Goal: Task Accomplishment & Management: Complete application form

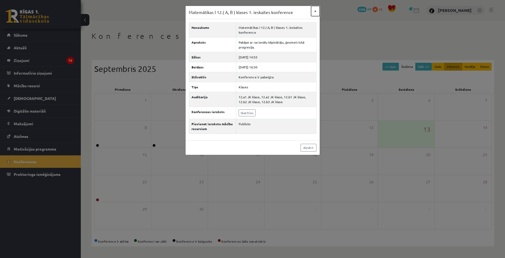
click at [317, 13] on button "×" at bounding box center [315, 11] width 9 height 10
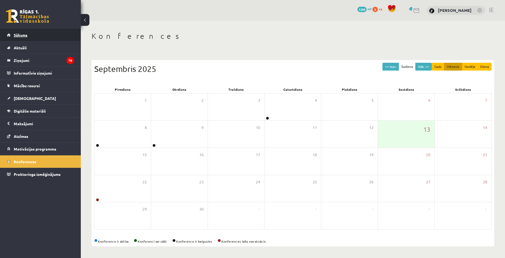
click at [36, 36] on link "Sākums" at bounding box center [40, 35] width 67 height 12
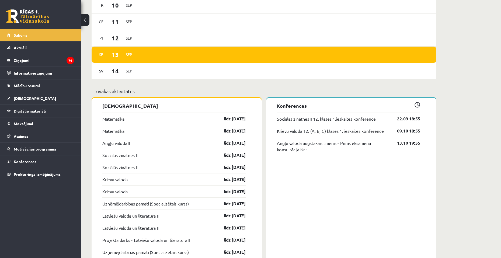
scroll to position [350, 0]
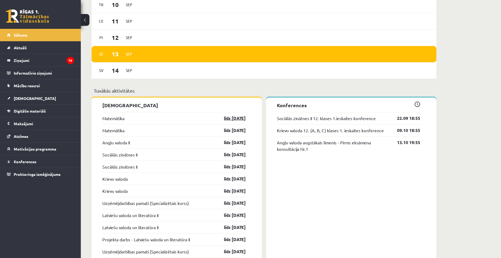
click at [231, 117] on link "līdz 15.09.25" at bounding box center [229, 118] width 31 height 6
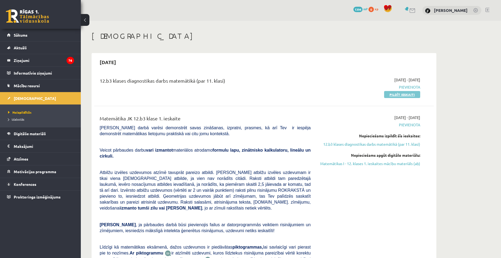
click at [389, 96] on link "Pildīt ieskaiti" at bounding box center [402, 94] width 36 height 7
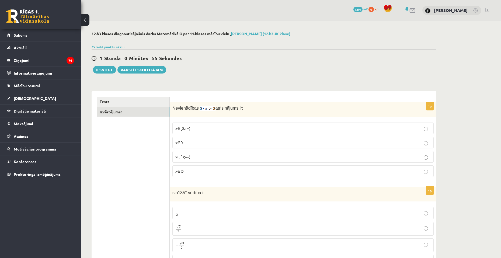
click at [104, 116] on link "Izvērtējums!" at bounding box center [133, 112] width 72 height 10
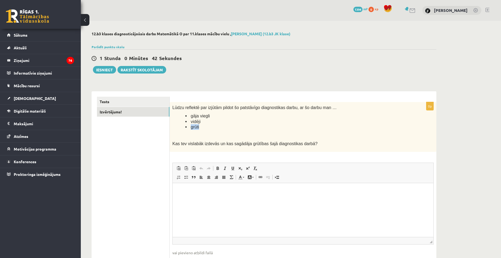
drag, startPoint x: 190, startPoint y: 127, endPoint x: 219, endPoint y: 128, distance: 29.4
click at [219, 128] on li "grūti" at bounding box center [295, 127] width 221 height 6
copy span "grūti"
click at [186, 199] on html at bounding box center [303, 191] width 261 height 16
click at [142, 105] on link "Tests" at bounding box center [133, 102] width 72 height 10
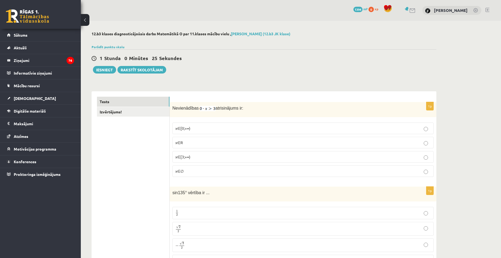
click at [202, 108] on img at bounding box center [208, 108] width 16 height 5
drag, startPoint x: 197, startPoint y: 109, endPoint x: 211, endPoint y: 109, distance: 14.3
click at [211, 109] on p "Nevienādības atrisinājums ir:" at bounding box center [289, 108] width 234 height 6
copy p
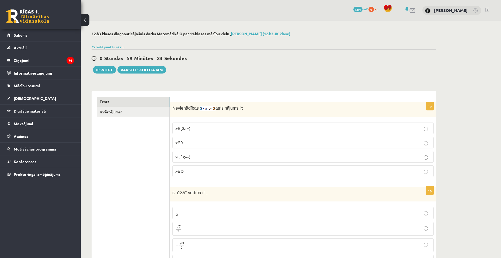
click at [194, 170] on p "x∈∅" at bounding box center [302, 171] width 255 height 6
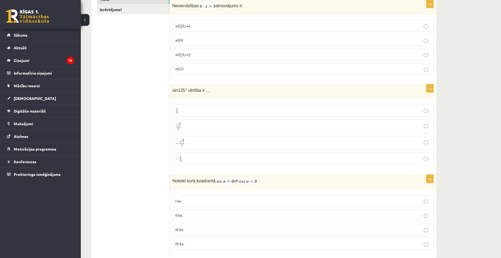
scroll to position [108, 0]
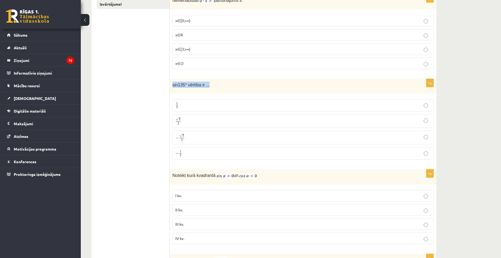
drag, startPoint x: 171, startPoint y: 85, endPoint x: 210, endPoint y: 84, distance: 39.6
click at [210, 84] on div "sin135° vērtība ir ..." at bounding box center [303, 86] width 267 height 15
copy span "sin135° vērtība ir ..."
click at [190, 121] on p "√ 2 2 2 2" at bounding box center [302, 121] width 255 height 8
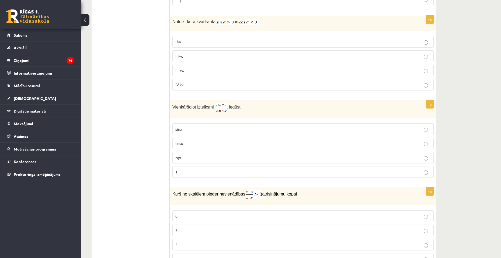
scroll to position [269, 0]
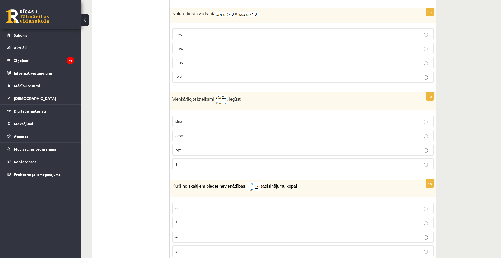
click at [196, 132] on label "cosx" at bounding box center [302, 136] width 261 height 12
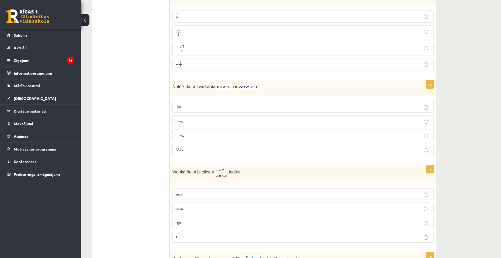
scroll to position [189, 0]
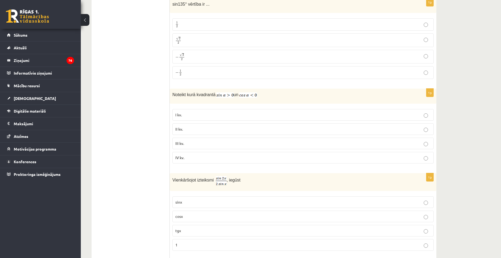
click at [188, 129] on p "II kv." at bounding box center [302, 129] width 255 height 6
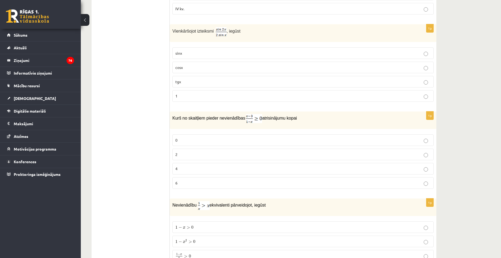
scroll to position [377, 0]
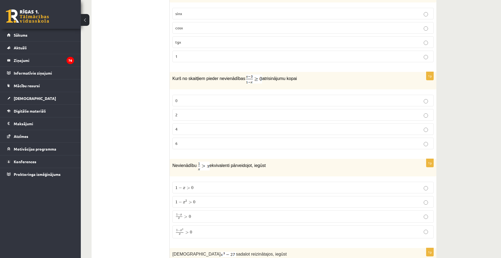
click at [184, 116] on p "2" at bounding box center [302, 115] width 255 height 6
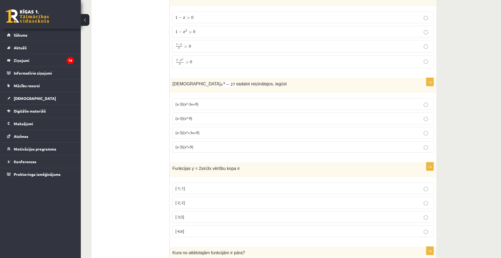
scroll to position [528, 0]
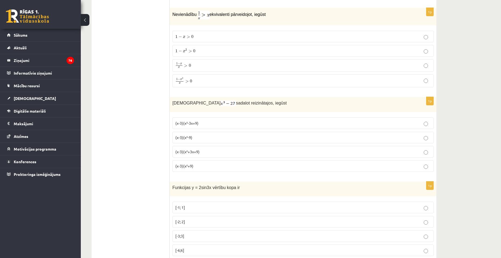
click at [194, 82] on p "1 − x 2 x > 0 1 − x 2 x > 0" at bounding box center [302, 80] width 255 height 7
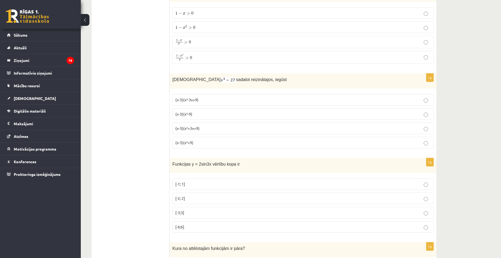
scroll to position [555, 0]
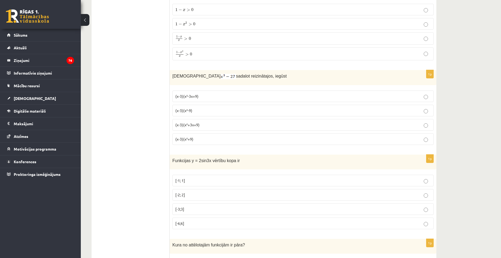
click at [195, 125] on span "(x-3)(x²+3x+9)" at bounding box center [187, 124] width 24 height 5
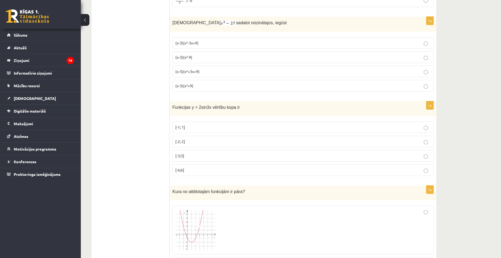
scroll to position [609, 0]
click at [196, 140] on p "[-2; 2]" at bounding box center [302, 141] width 255 height 6
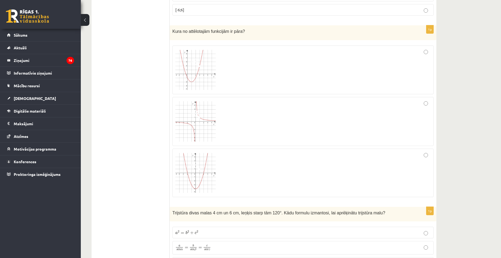
scroll to position [771, 0]
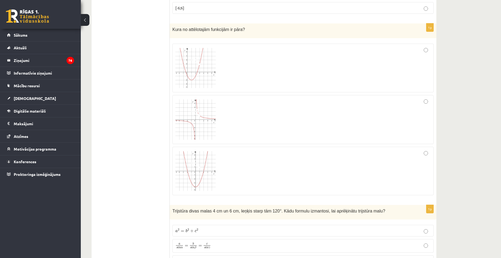
click at [218, 127] on div at bounding box center [302, 119] width 255 height 43
click at [230, 163] on div at bounding box center [302, 171] width 255 height 43
click at [239, 162] on div at bounding box center [302, 171] width 255 height 43
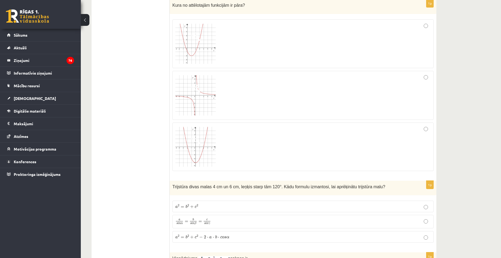
scroll to position [905, 0]
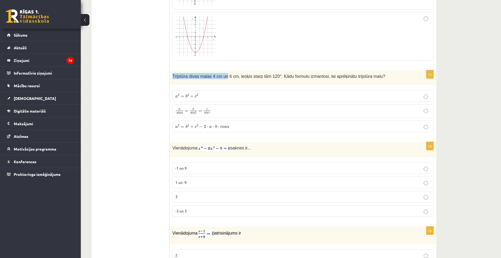
drag, startPoint x: 171, startPoint y: 75, endPoint x: 222, endPoint y: 80, distance: 50.6
click at [222, 80] on div "Trijstūra divas malas 4 cm un 6 cm, leņķis starp tām 120°. Kādu formulu izmanto…" at bounding box center [303, 77] width 267 height 15
click at [239, 95] on p "a 2 = b 2 + c 2 a 2 = b 2 + c 2" at bounding box center [302, 96] width 255 height 6
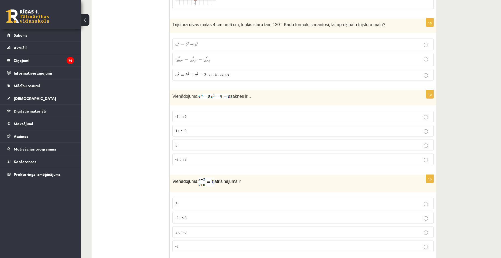
scroll to position [959, 0]
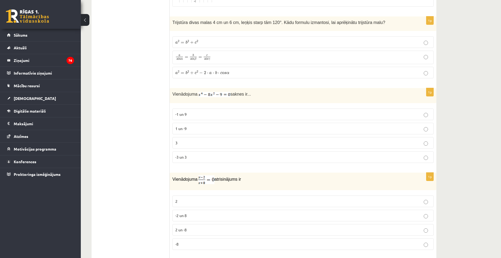
click at [193, 158] on p "-3 un 3" at bounding box center [302, 157] width 255 height 6
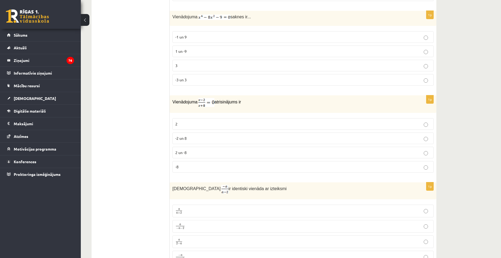
scroll to position [1040, 0]
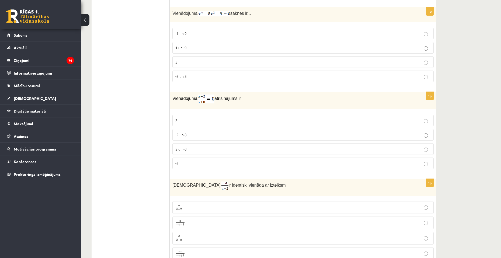
click at [189, 121] on p "2" at bounding box center [302, 121] width 255 height 6
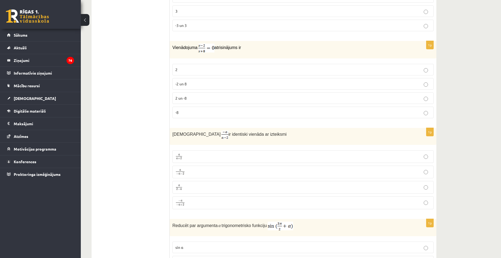
scroll to position [1094, 0]
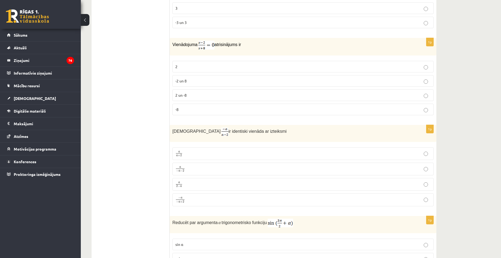
click at [207, 170] on p "a − a − 2 a − a − 2" at bounding box center [302, 169] width 255 height 7
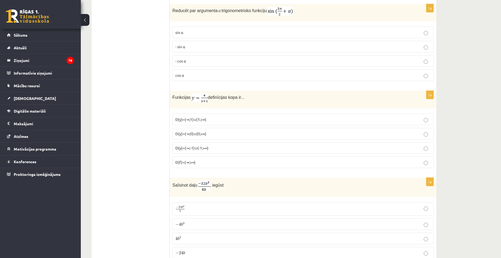
scroll to position [1309, 0]
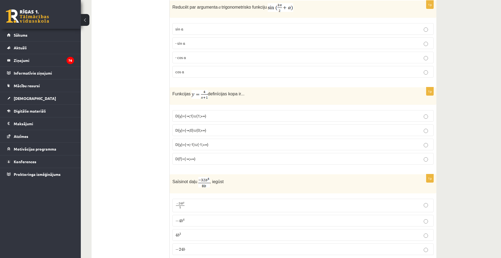
click at [196, 57] on p "- cos ⁡α" at bounding box center [302, 58] width 255 height 6
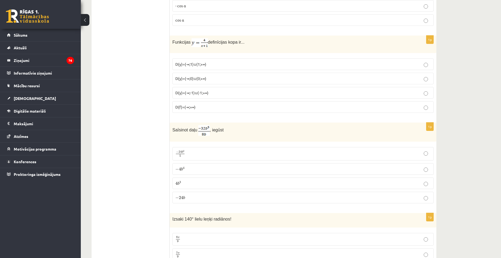
scroll to position [1363, 0]
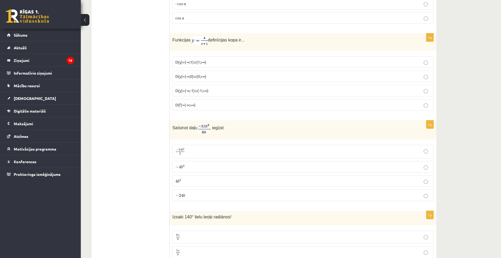
click at [218, 88] on p "D(y)=(-∞;-1)∪(-1;+∞)" at bounding box center [302, 91] width 255 height 6
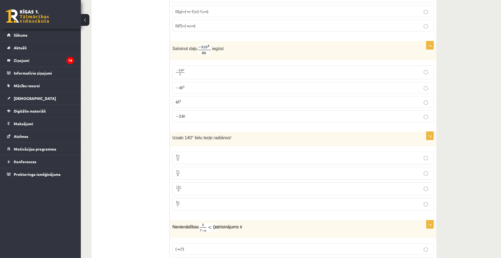
scroll to position [1444, 0]
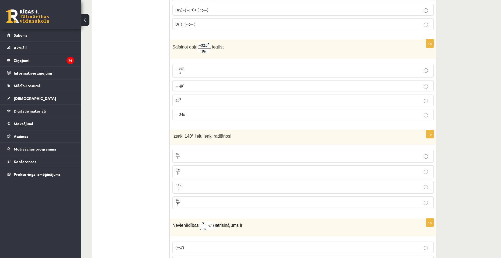
click at [192, 85] on p "− 4 b 4 − 4 b 4" at bounding box center [302, 86] width 255 height 6
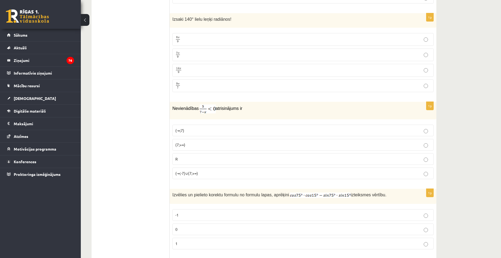
scroll to position [1558, 0]
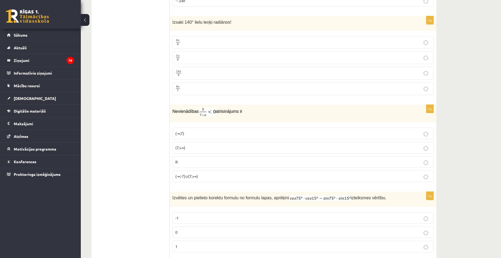
click at [206, 85] on p "9 π 7 9 π 7" at bounding box center [302, 88] width 255 height 7
click at [197, 148] on p "(7;+∞)" at bounding box center [302, 148] width 255 height 6
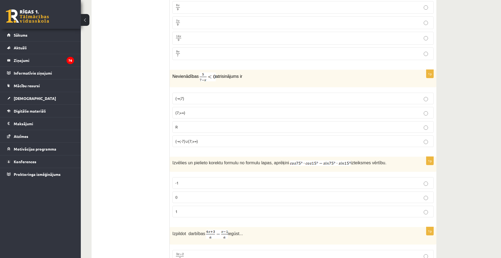
scroll to position [1612, 0]
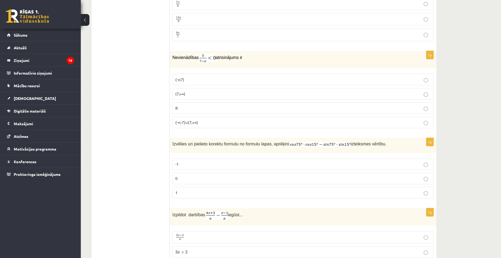
click at [214, 177] on p "0" at bounding box center [302, 179] width 255 height 6
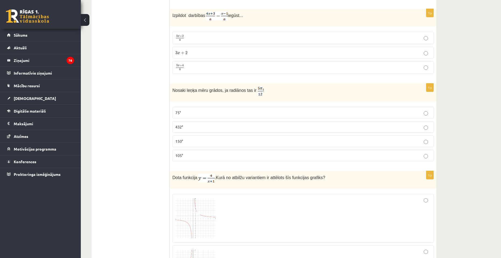
scroll to position [1800, 0]
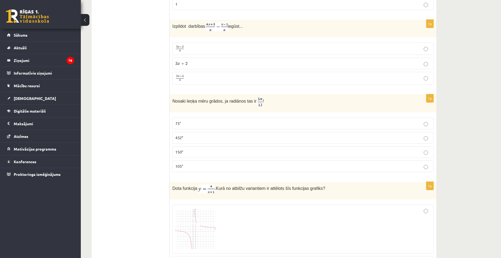
click at [185, 78] on p "3 x + 4 a 3 x + 4 a" at bounding box center [302, 78] width 255 height 7
click at [193, 123] on p "75°" at bounding box center [302, 124] width 255 height 6
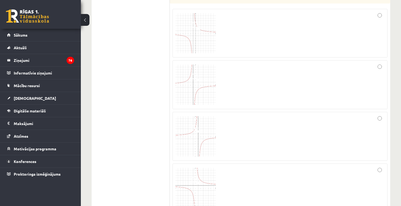
scroll to position [2010, 0]
click at [310, 121] on div at bounding box center [279, 134] width 209 height 43
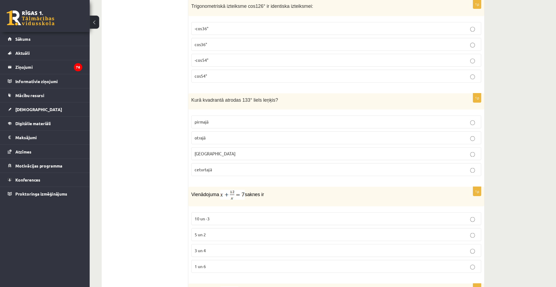
scroll to position [2218, 0]
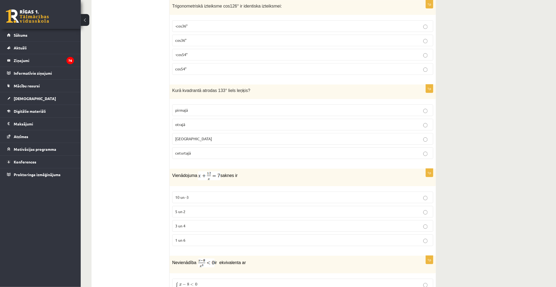
click at [198, 57] on p "-cos54°" at bounding box center [302, 55] width 255 height 6
click at [192, 127] on p "otrajā" at bounding box center [302, 124] width 255 height 6
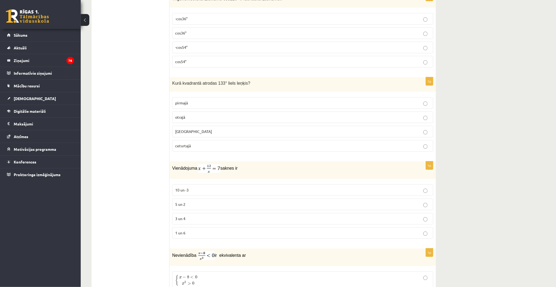
scroll to position [2248, 0]
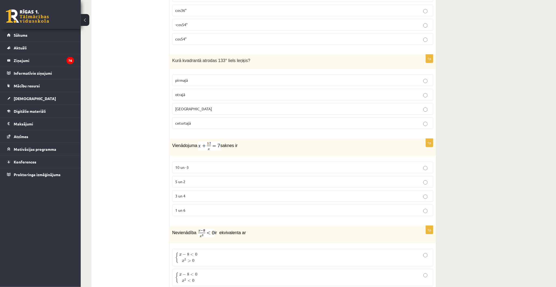
click at [203, 213] on p "1 un 6" at bounding box center [302, 210] width 255 height 6
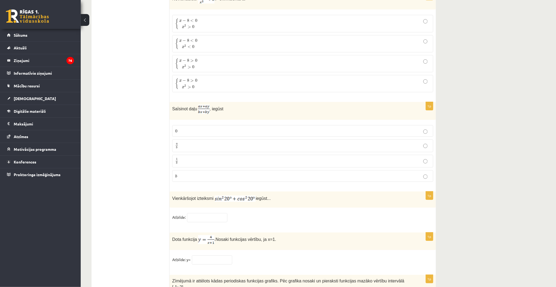
scroll to position [2476, 0]
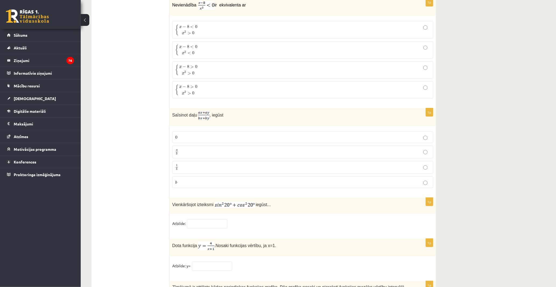
click at [197, 30] on span "x − 8 < 0" at bounding box center [188, 26] width 18 height 5
click at [192, 154] on p "a b a b" at bounding box center [302, 151] width 255 height 7
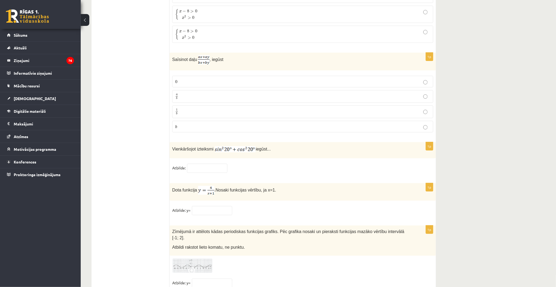
scroll to position [2535, 0]
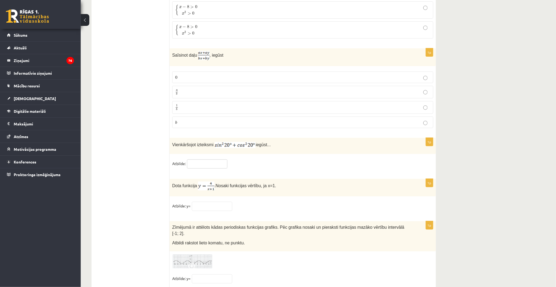
click at [224, 168] on input "text" at bounding box center [207, 163] width 40 height 9
type input "*"
click at [221, 208] on input "text" at bounding box center [212, 205] width 40 height 9
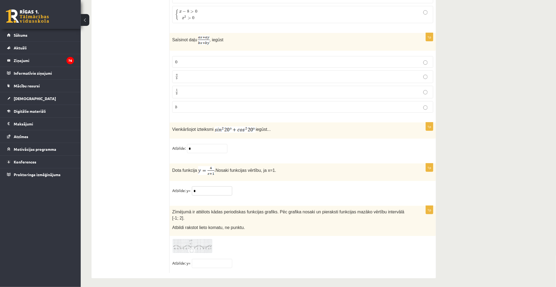
scroll to position [2553, 0]
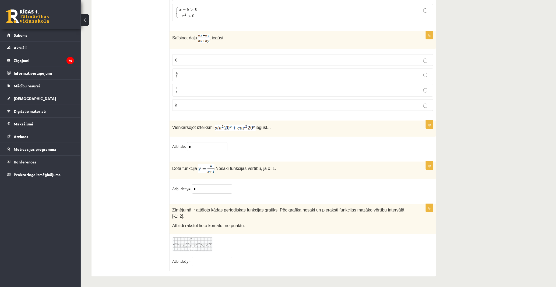
type input "*"
click at [201, 246] on img at bounding box center [192, 243] width 40 height 15
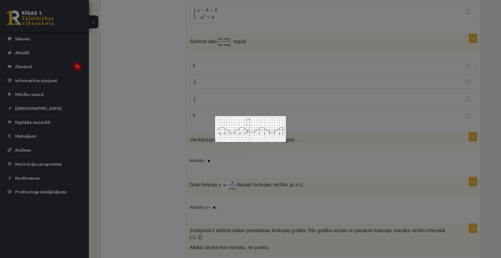
scroll to position [2553, 0]
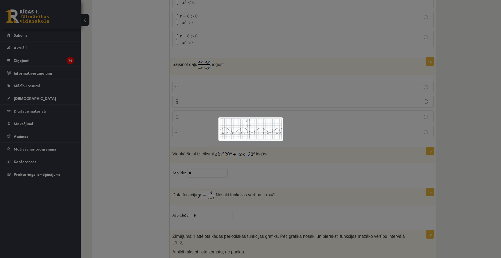
click at [458, 111] on div at bounding box center [250, 129] width 501 height 258
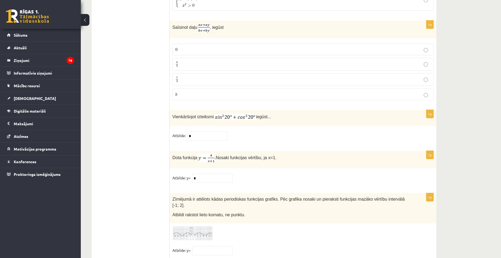
scroll to position [2575, 0]
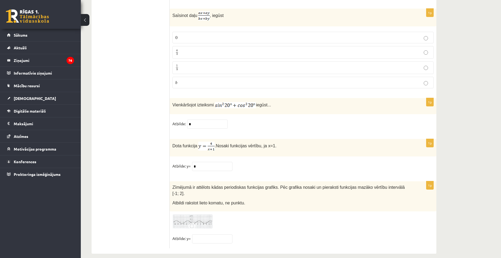
click at [200, 214] on img at bounding box center [192, 221] width 40 height 15
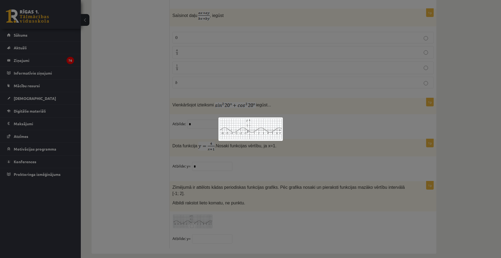
click at [156, 202] on div at bounding box center [250, 129] width 501 height 258
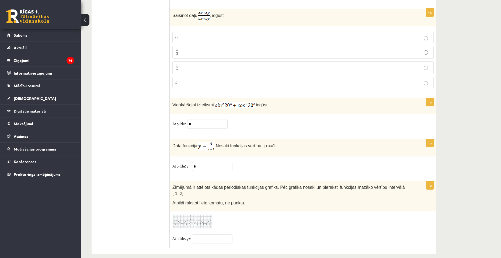
click at [197, 215] on img at bounding box center [192, 221] width 40 height 15
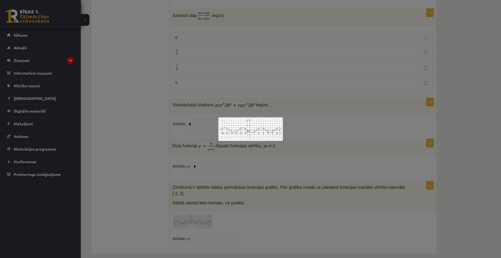
click at [245, 107] on div at bounding box center [250, 129] width 501 height 258
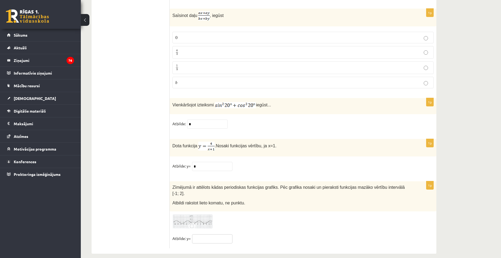
click at [205, 234] on input "text" at bounding box center [212, 238] width 40 height 9
type input "***"
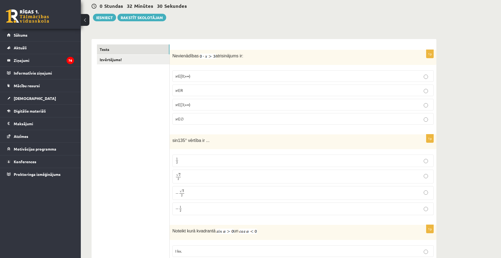
scroll to position [0, 0]
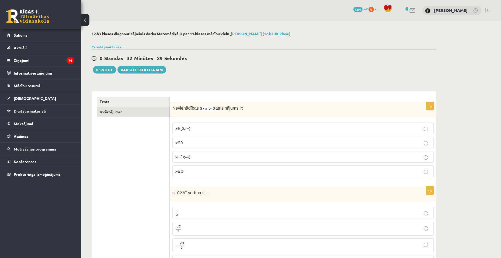
click at [138, 111] on link "Izvērtējums!" at bounding box center [133, 112] width 72 height 10
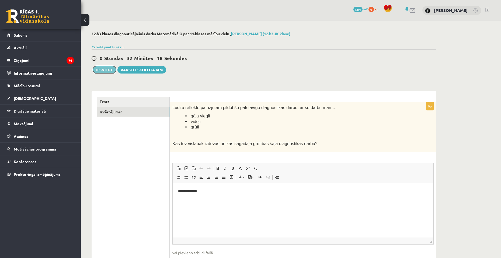
click at [113, 69] on button "Iesniegt" at bounding box center [104, 70] width 23 height 8
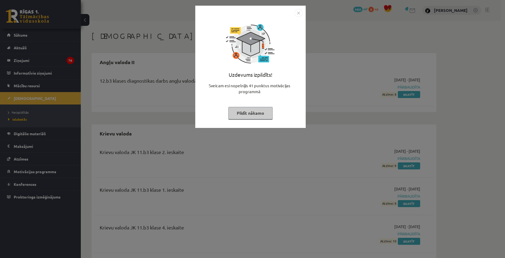
click at [261, 112] on button "Pildīt nākamo" at bounding box center [250, 113] width 44 height 12
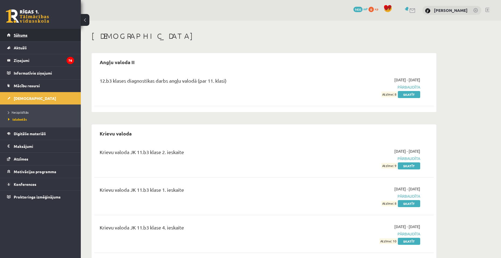
click at [47, 36] on link "Sākums" at bounding box center [40, 35] width 67 height 12
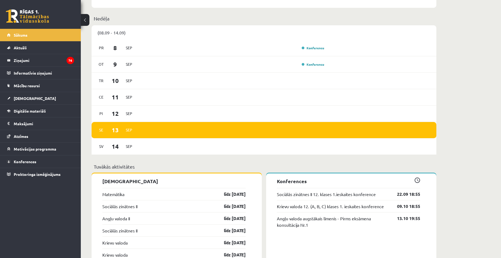
scroll to position [323, 0]
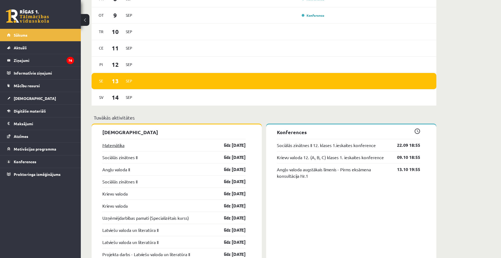
click at [121, 146] on link "Matemātika" at bounding box center [113, 145] width 22 height 6
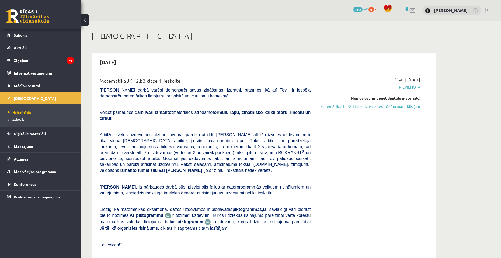
click at [12, 118] on span "Izlabotās" at bounding box center [16, 119] width 16 height 4
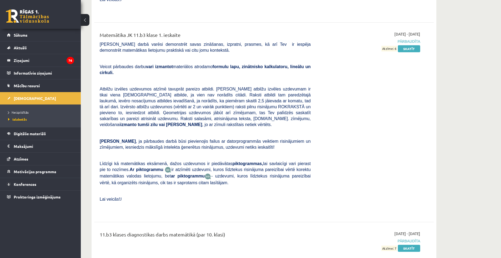
scroll to position [946, 0]
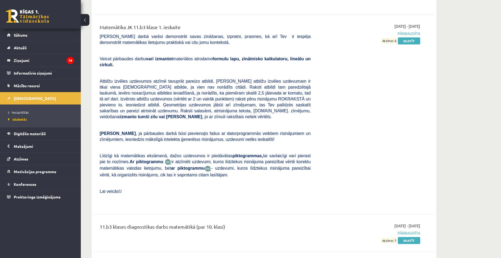
drag, startPoint x: 102, startPoint y: 217, endPoint x: 179, endPoint y: 215, distance: 77.0
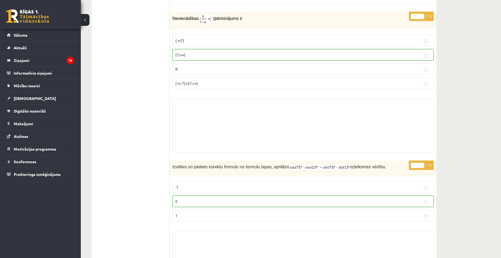
scroll to position [2828, 0]
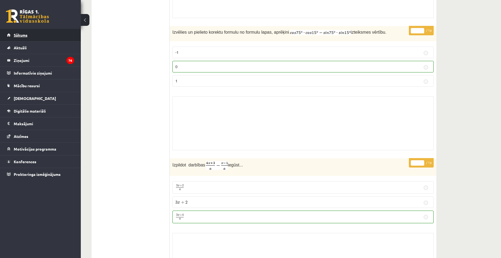
click at [26, 37] on link "Sākums" at bounding box center [40, 35] width 67 height 12
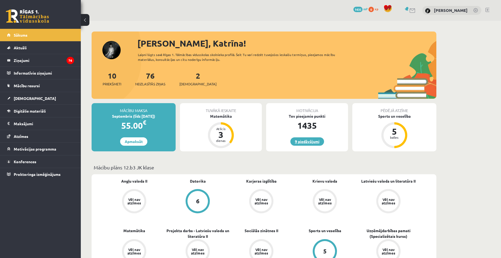
click at [300, 141] on link "9 piedāvājumi" at bounding box center [307, 141] width 34 height 8
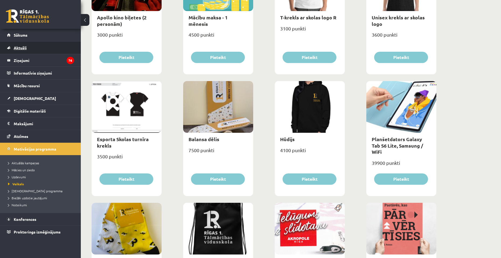
scroll to position [246, 0]
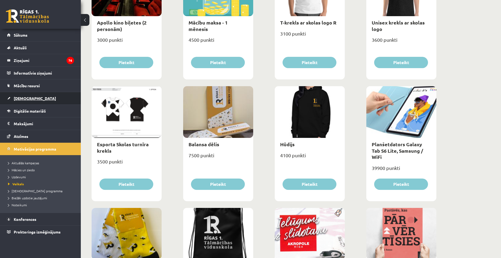
click at [29, 96] on span "[DEMOGRAPHIC_DATA]" at bounding box center [35, 98] width 42 height 5
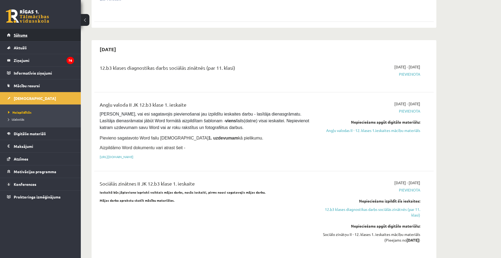
click at [26, 35] on span "Sākums" at bounding box center [21, 35] width 14 height 5
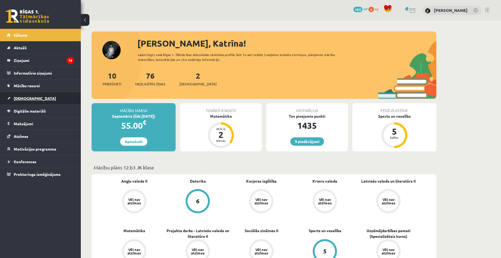
click at [29, 98] on span "[DEMOGRAPHIC_DATA]" at bounding box center [35, 98] width 42 height 5
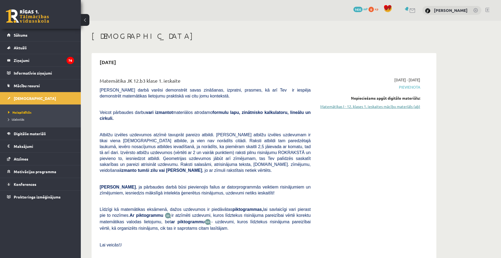
click at [360, 108] on link "Matemātikas I - 12. klases 1. ieskaites mācību materiāls (ab)" at bounding box center [370, 107] width 102 height 6
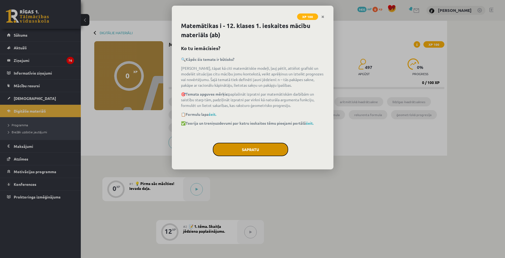
click at [252, 153] on button "Sapratu" at bounding box center [250, 149] width 75 height 13
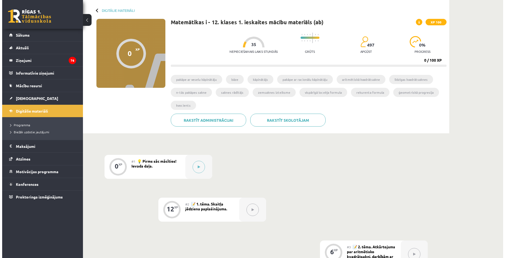
scroll to position [27, 0]
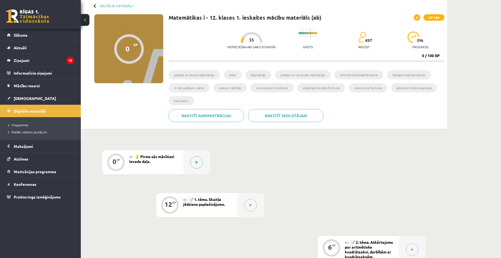
click at [198, 164] on button at bounding box center [196, 162] width 12 height 12
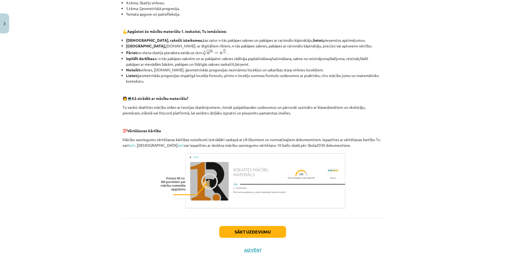
scroll to position [175, 0]
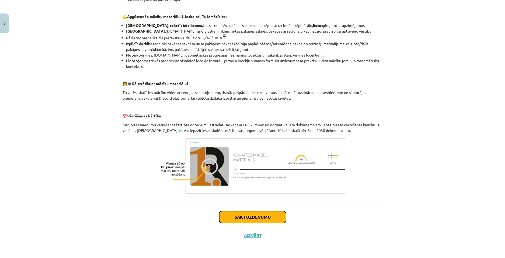
click at [264, 218] on button "Sākt uzdevumu" at bounding box center [252, 217] width 67 height 12
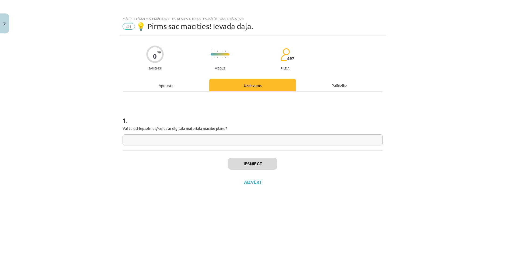
scroll to position [0, 0]
click at [202, 141] on input "text" at bounding box center [253, 139] width 260 height 11
type input "**"
click at [247, 167] on button "Iesniegt" at bounding box center [252, 164] width 49 height 12
click at [263, 186] on button "Nākamā nodarbība" at bounding box center [252, 185] width 53 height 12
